Goal: Transaction & Acquisition: Purchase product/service

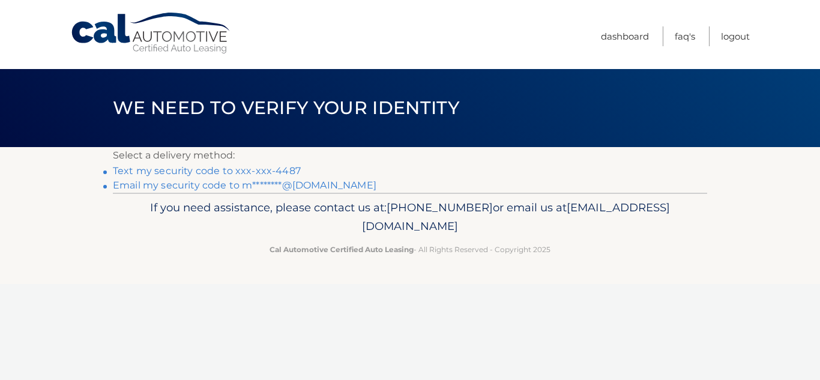
click at [253, 172] on link "Text my security code to xxx-xxx-4487" at bounding box center [207, 170] width 188 height 11
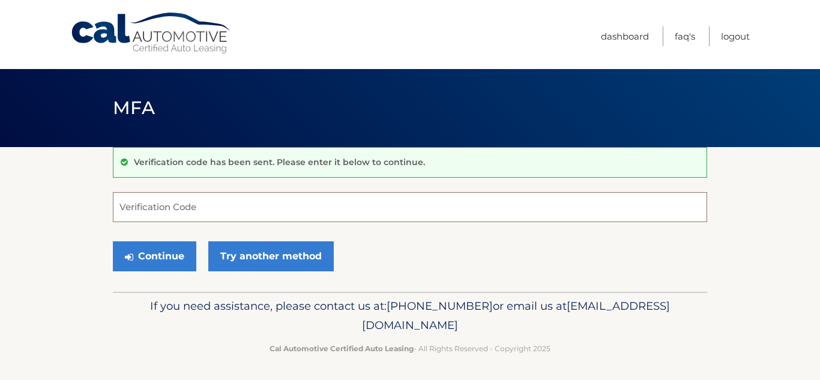
click at [233, 205] on input "Verification Code" at bounding box center [410, 207] width 594 height 30
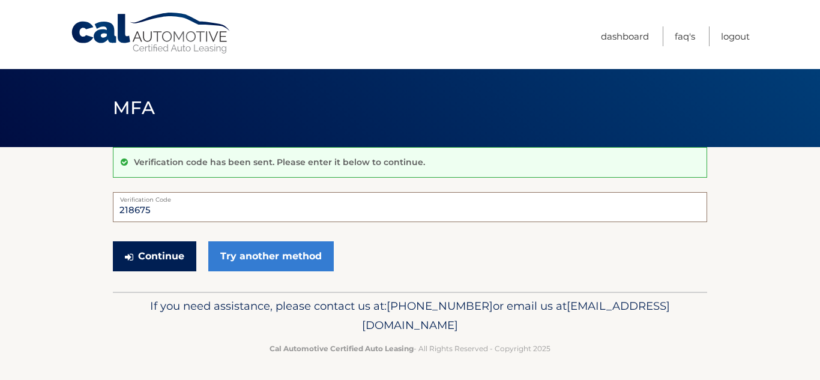
type input "218675"
click at [159, 257] on button "Continue" at bounding box center [154, 256] width 83 height 30
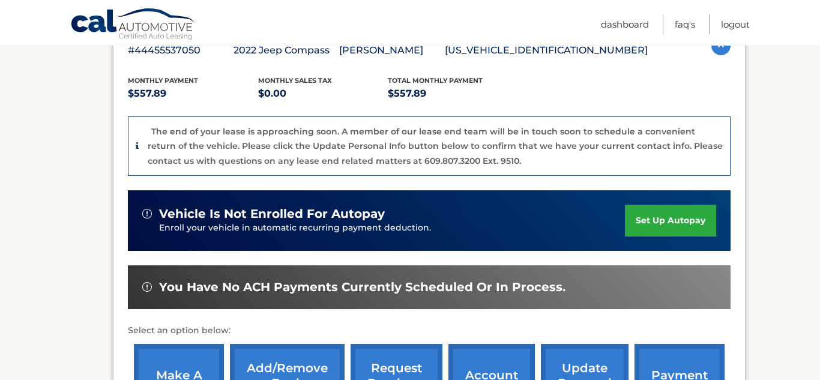
scroll to position [262, 0]
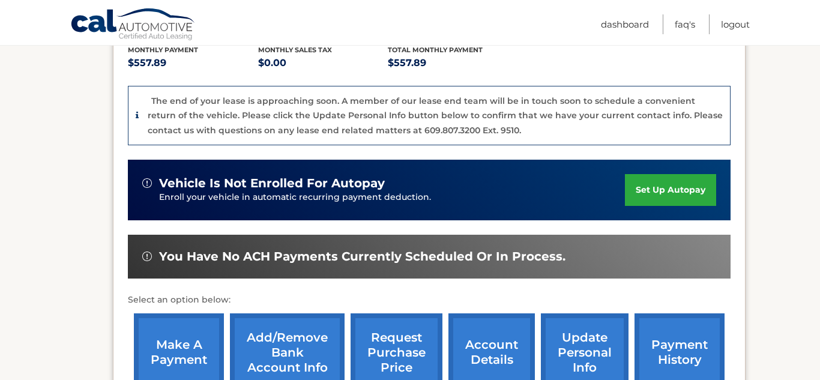
click at [205, 358] on link "make a payment" at bounding box center [179, 352] width 90 height 79
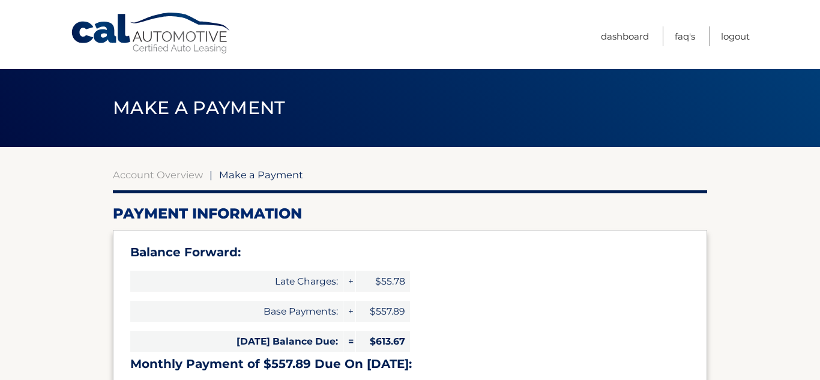
select select "MjQ1YjczZmItOTJhZS00ZWU3LWI0OTQtNzQ4Y2U3ZGRkZGQ3"
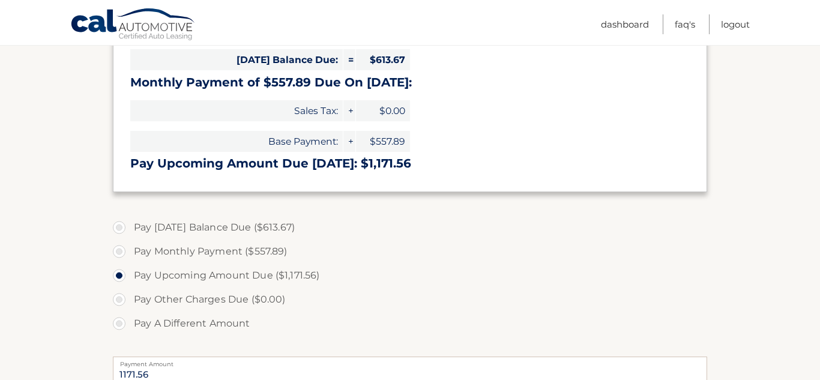
scroll to position [305, 0]
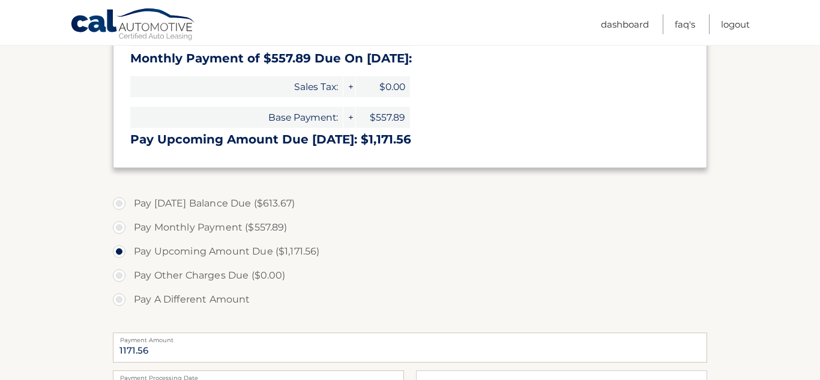
click at [262, 202] on label "Pay Today's Balance Due ($613.67)" at bounding box center [410, 203] width 594 height 24
click at [130, 202] on input "Pay Today's Balance Due ($613.67)" at bounding box center [124, 200] width 12 height 19
radio input "true"
type input "613.67"
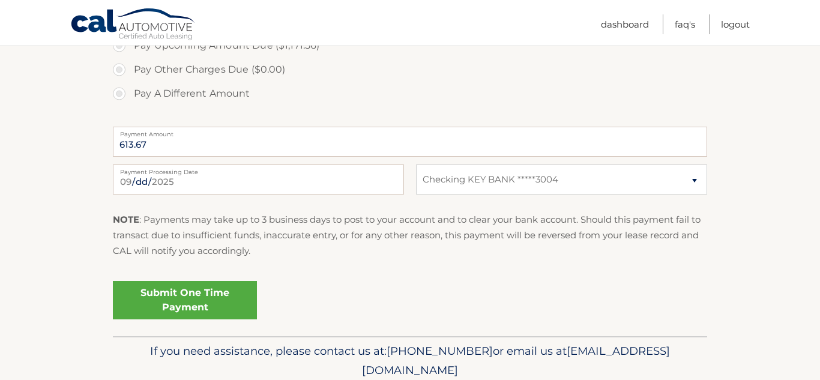
scroll to position [521, 0]
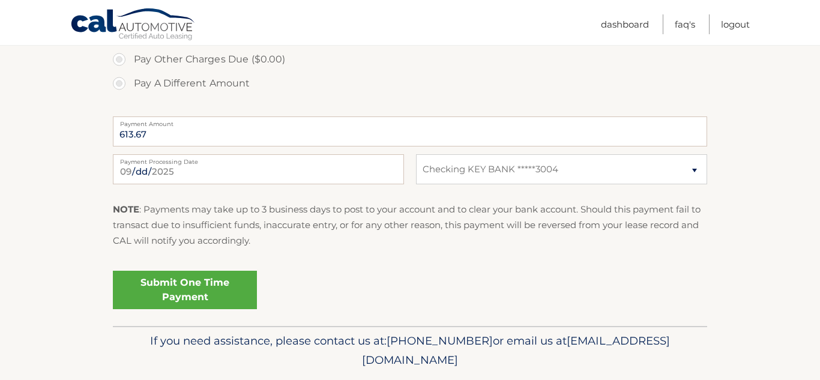
click at [226, 292] on link "Submit One Time Payment" at bounding box center [185, 290] width 144 height 38
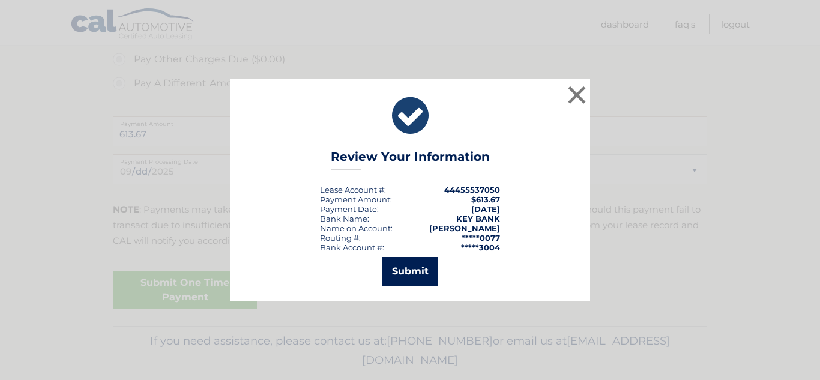
click at [386, 281] on button "Submit" at bounding box center [410, 271] width 56 height 29
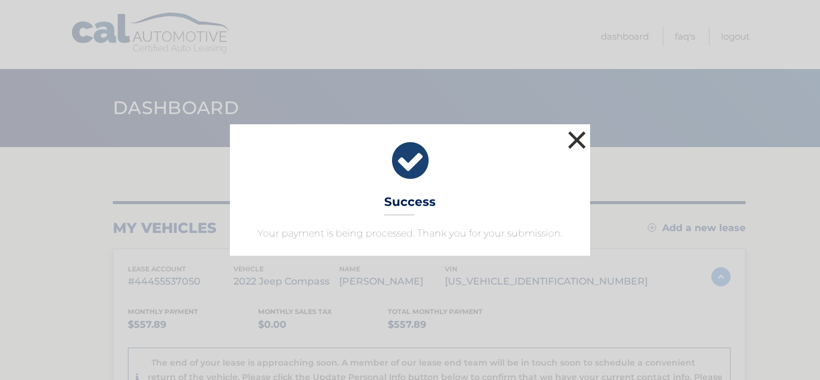
click at [571, 146] on button "×" at bounding box center [577, 140] width 24 height 24
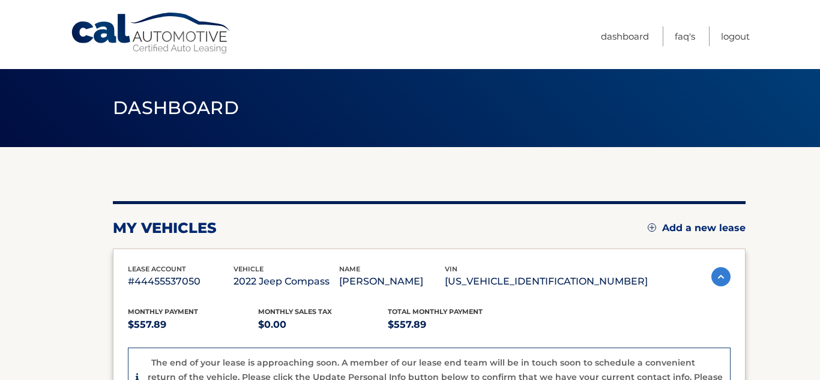
click at [649, 33] on ul "Dashboard FAQ's Logout" at bounding box center [675, 34] width 149 height 69
click at [628, 40] on link "Dashboard" at bounding box center [625, 36] width 48 height 20
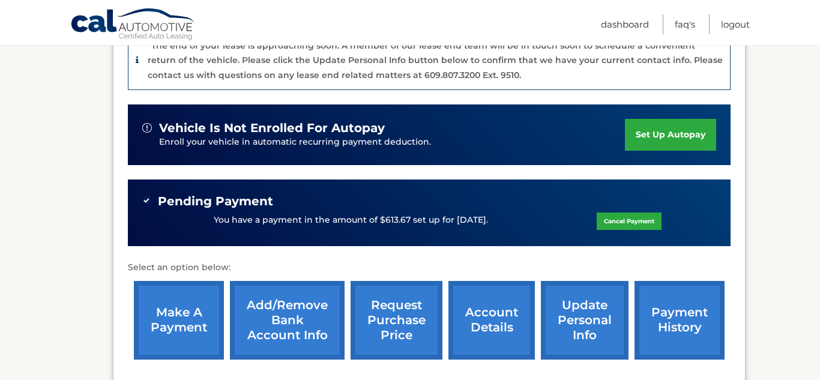
scroll to position [319, 0]
